Goal: Transaction & Acquisition: Download file/media

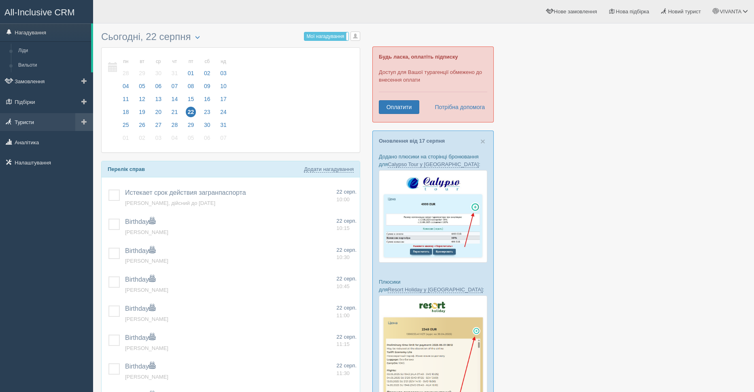
click at [23, 121] on link "Туристи" at bounding box center [46, 122] width 93 height 18
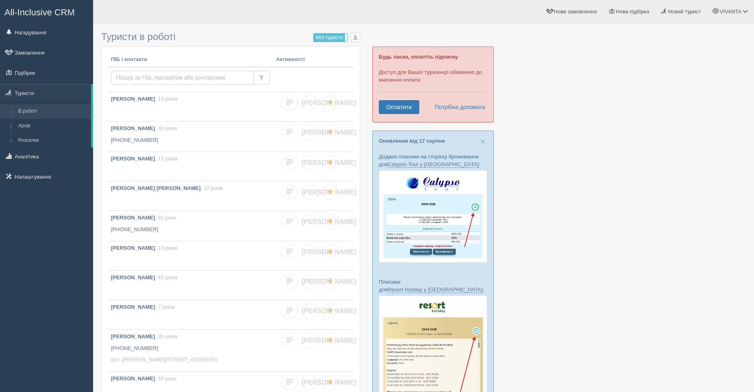
click at [136, 76] on input "text" at bounding box center [182, 78] width 143 height 14
type input "устимук"
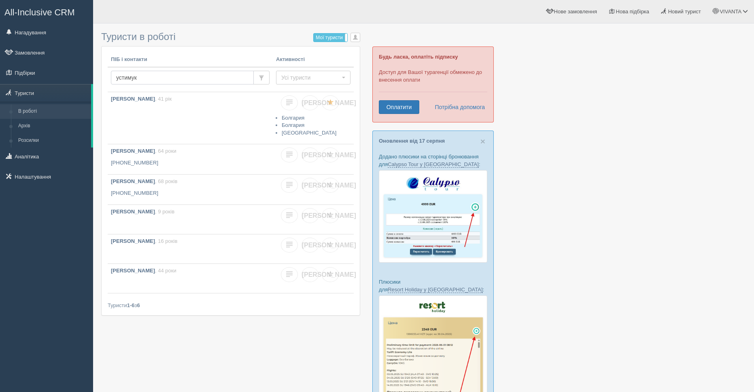
click at [236, 81] on input "устимук" at bounding box center [182, 78] width 143 height 14
click at [155, 211] on b "[PERSON_NAME]" at bounding box center [133, 212] width 44 height 6
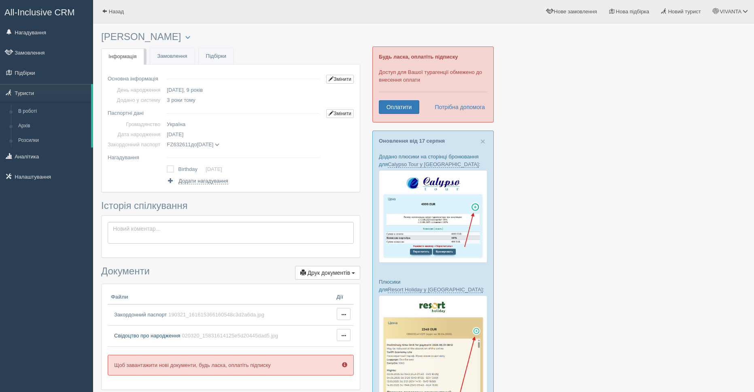
click at [165, 335] on span "Свідоцтво про народження" at bounding box center [147, 336] width 66 height 6
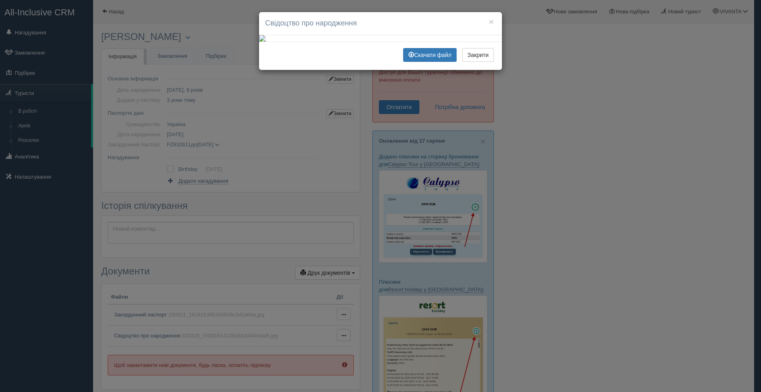
scroll to position [26, 0]
click at [414, 62] on link "Скачати файл" at bounding box center [429, 55] width 53 height 14
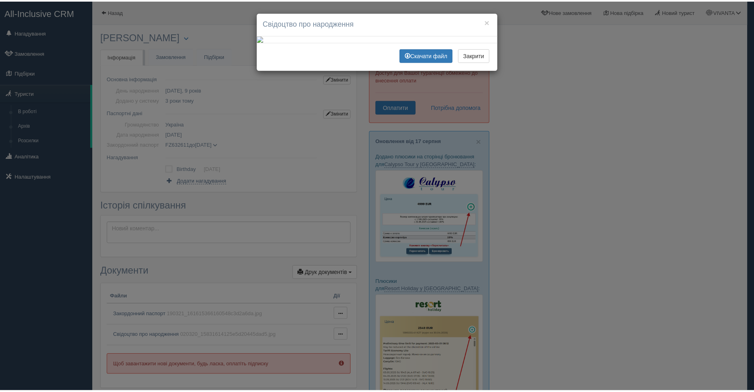
scroll to position [0, 0]
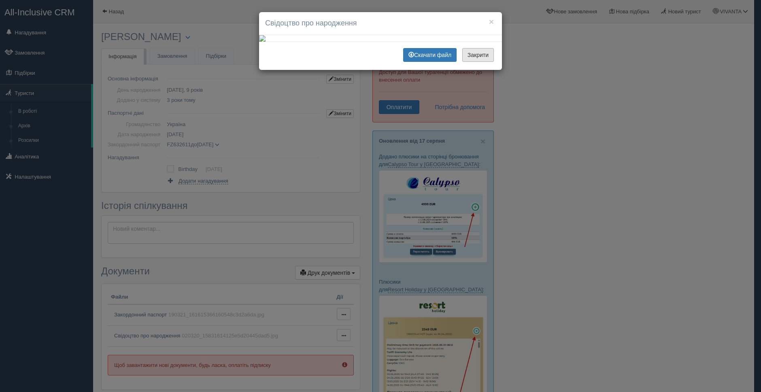
click at [479, 62] on button "Закрити" at bounding box center [478, 55] width 32 height 14
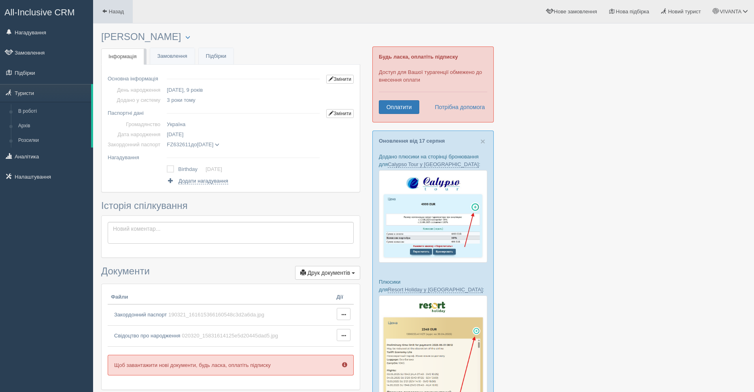
click at [110, 15] on link "Назад" at bounding box center [113, 11] width 40 height 23
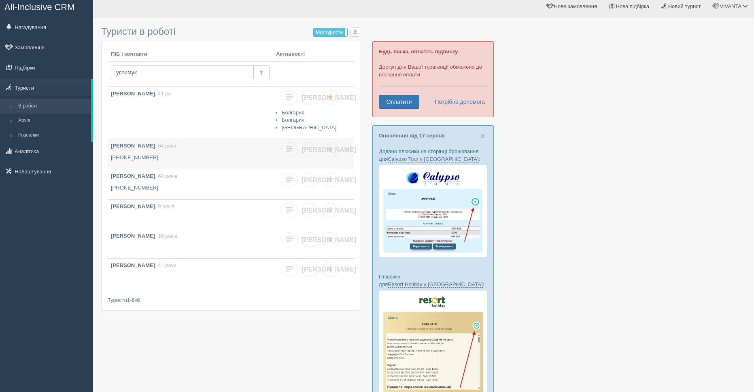
scroll to position [40, 0]
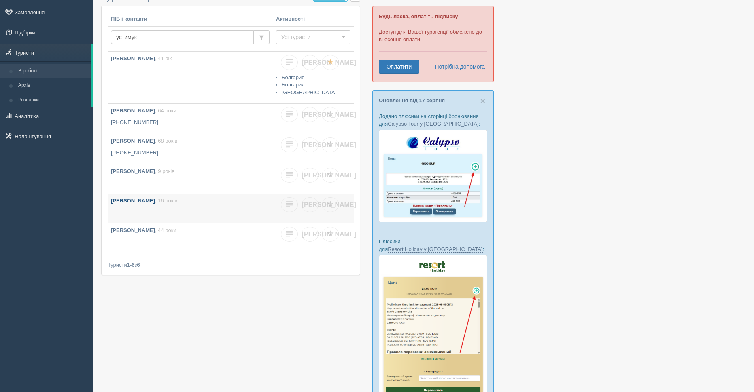
click at [173, 196] on link "Устимук Софія Олександрівна , 16 років" at bounding box center [190, 208] width 165 height 29
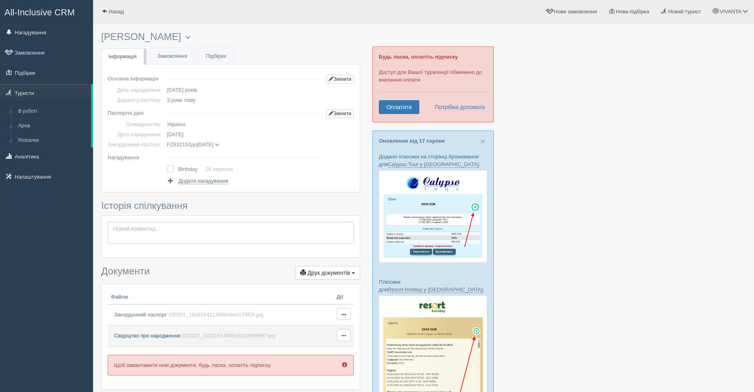
click at [138, 335] on span "Свідоцтво про народження" at bounding box center [147, 336] width 66 height 6
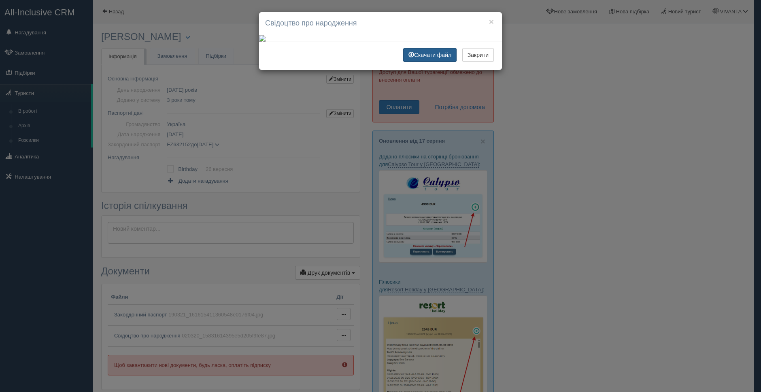
click at [432, 62] on link "Скачати файл" at bounding box center [429, 55] width 53 height 14
click at [478, 62] on button "Закрити" at bounding box center [478, 55] width 32 height 14
